Goal: Task Accomplishment & Management: Use online tool/utility

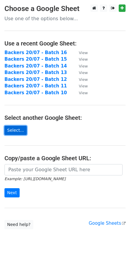
click at [18, 130] on link "Select..." at bounding box center [15, 130] width 22 height 9
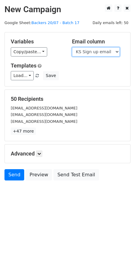
click at [89, 52] on select "Scheduled Backer Number Backer UID Backer Name KS Sign up email Reward Title Bi…" at bounding box center [96, 51] width 48 height 9
select select "Email"
click at [72, 47] on select "Scheduled Backer Number Backer UID Backer Name KS Sign up email Reward Title Bi…" at bounding box center [96, 51] width 48 height 9
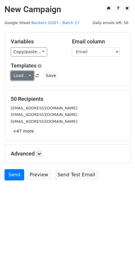
click at [21, 78] on link "Load..." at bounding box center [22, 75] width 23 height 9
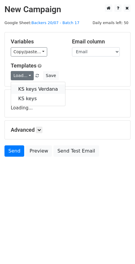
click at [24, 90] on link "KS keys Verdana" at bounding box center [38, 90] width 54 height 10
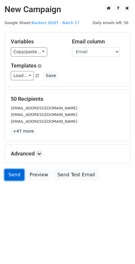
click at [10, 175] on link "Send" at bounding box center [14, 174] width 20 height 11
